Goal: Find specific page/section

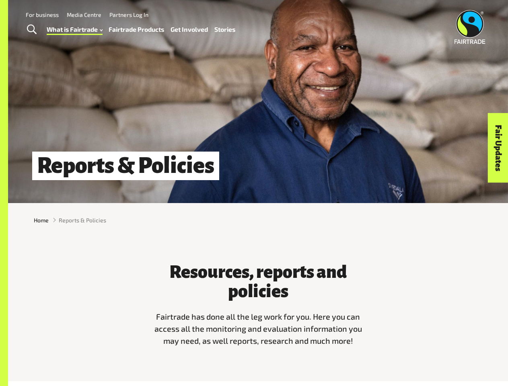
click at [31, 30] on span "Toggle Search" at bounding box center [32, 30] width 10 height 10
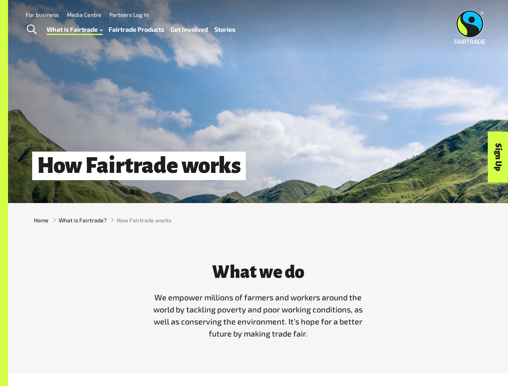
click at [31, 30] on span "Toggle Search" at bounding box center [32, 30] width 10 height 10
